Goal: Task Accomplishment & Management: Manage account settings

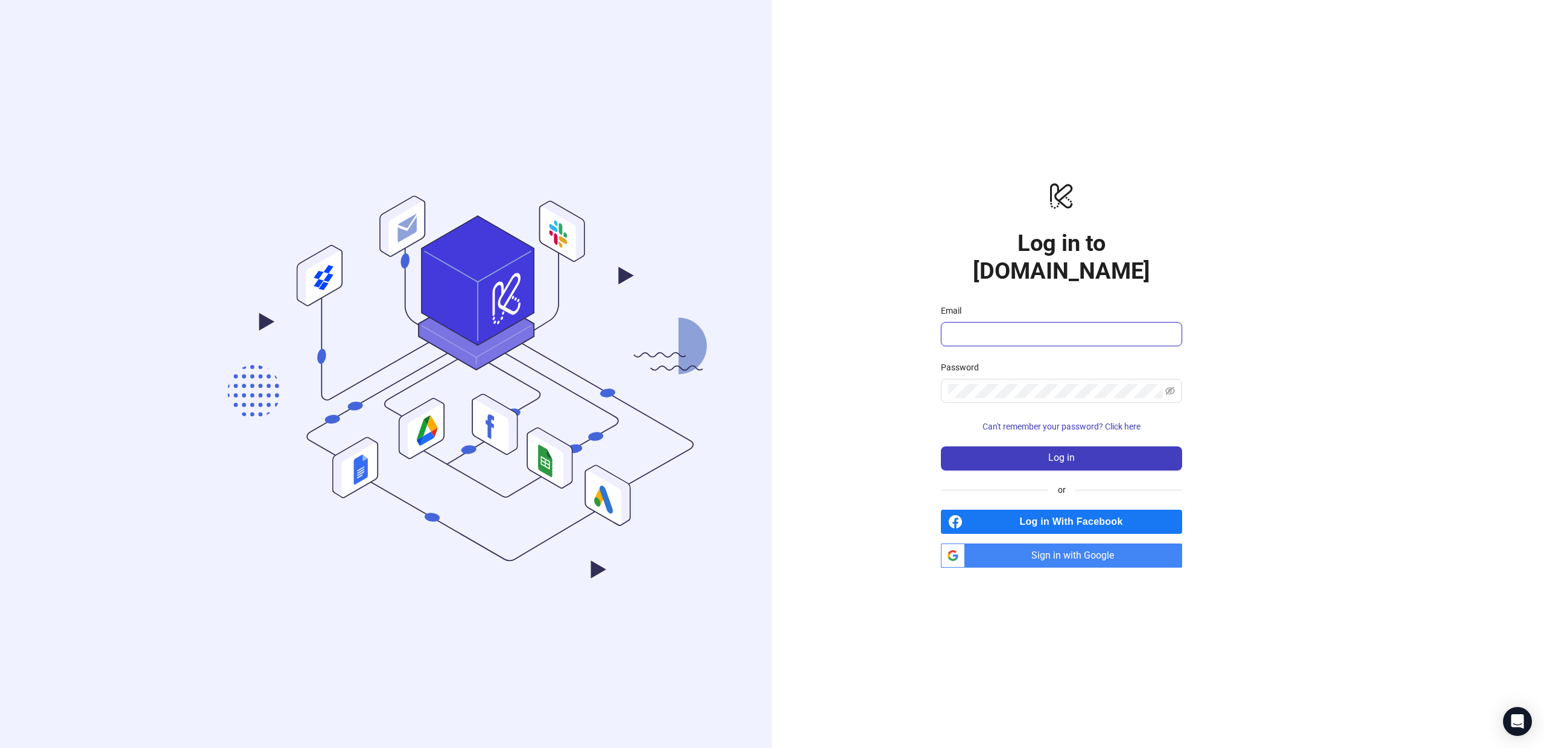
click at [1013, 327] on input "Email" at bounding box center [1060, 334] width 224 height 14
click at [0, 747] on com-1password-button at bounding box center [0, 748] width 0 height 0
click at [1068, 327] on input "Email" at bounding box center [1060, 334] width 224 height 14
click at [1011, 552] on span "Sign in with Google" at bounding box center [1076, 555] width 212 height 24
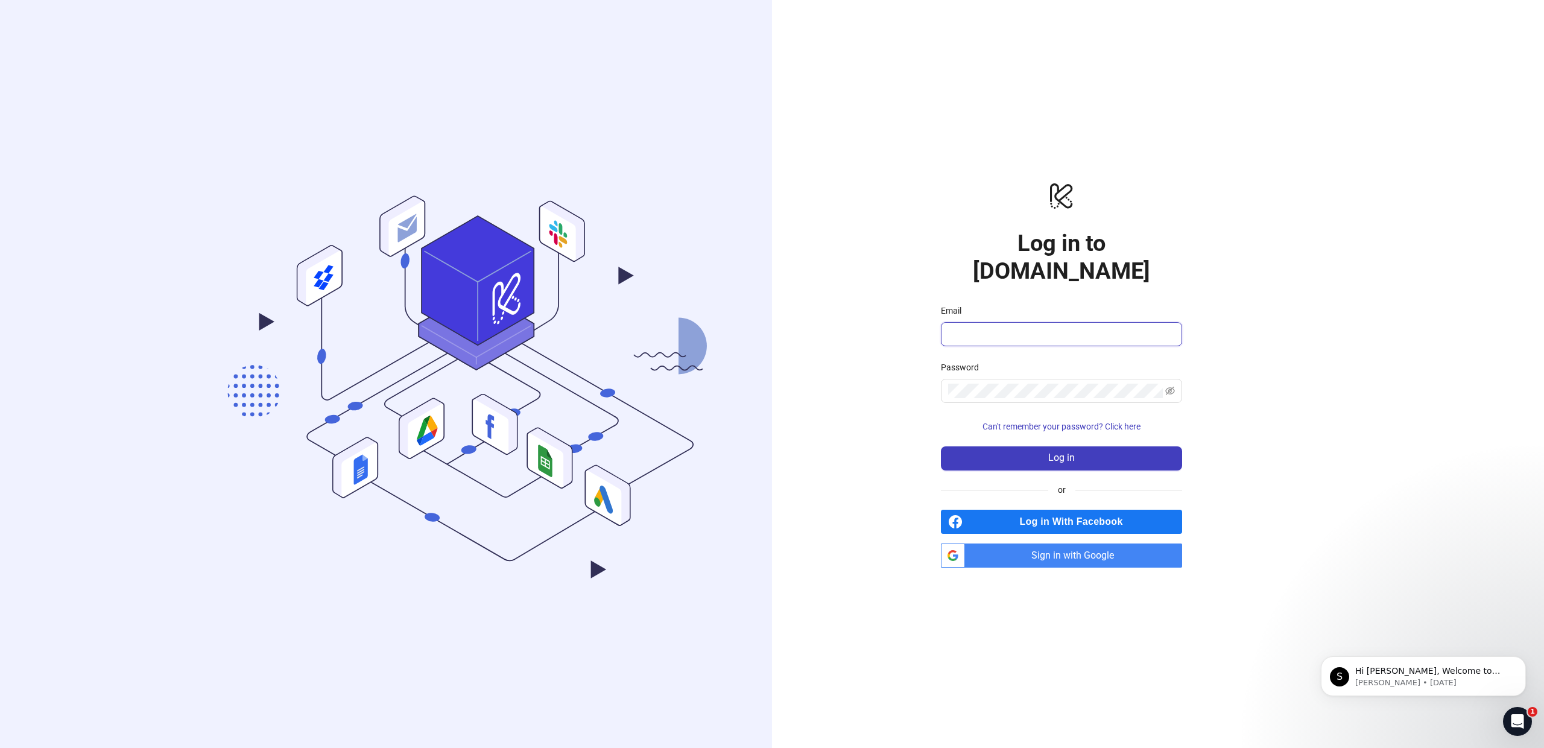
click at [969, 327] on input "Email" at bounding box center [1060, 334] width 224 height 14
type input "*"
click at [0, 747] on com-1password-button at bounding box center [0, 748] width 0 height 0
click at [1022, 543] on span "Sign in with Google" at bounding box center [1076, 555] width 212 height 24
click at [1012, 544] on span "Sign in with Google" at bounding box center [1076, 555] width 212 height 24
